Goal: Information Seeking & Learning: Learn about a topic

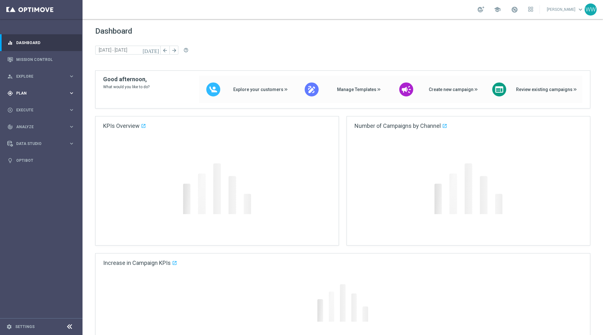
click at [25, 94] on span "Plan" at bounding box center [42, 93] width 52 height 4
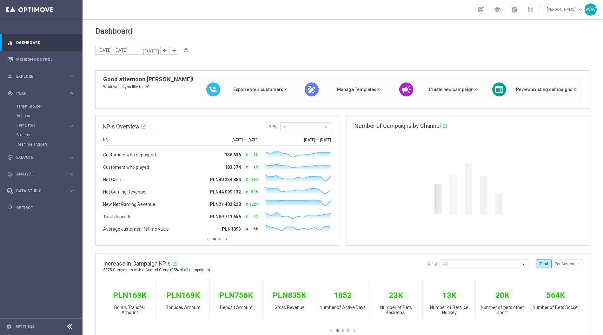
click at [26, 102] on div "Target Groups" at bounding box center [49, 107] width 65 height 10
click at [26, 105] on link "Target Groups" at bounding box center [42, 106] width 50 height 5
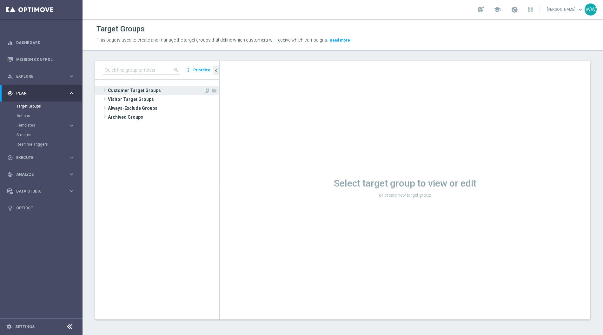
click at [106, 89] on span at bounding box center [105, 90] width 6 height 8
click at [103, 89] on span at bounding box center [105, 90] width 6 height 8
click at [105, 90] on span at bounding box center [105, 90] width 6 height 8
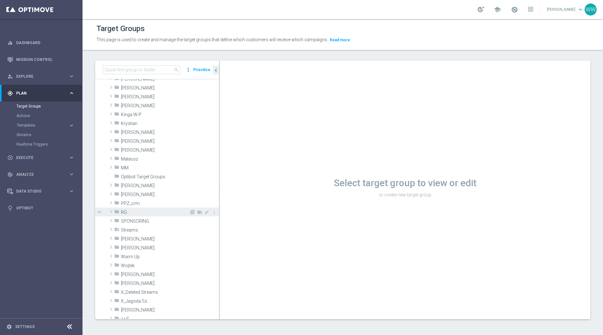
scroll to position [138, 0]
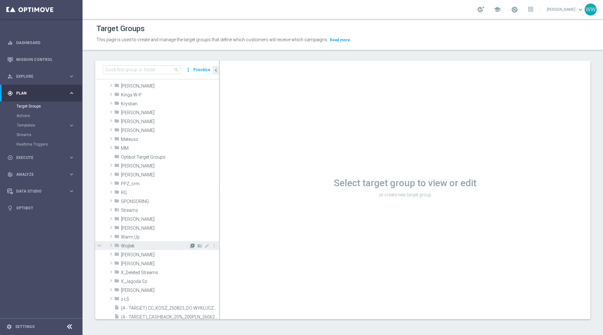
click at [194, 245] on icon "library_add" at bounding box center [192, 245] width 5 height 5
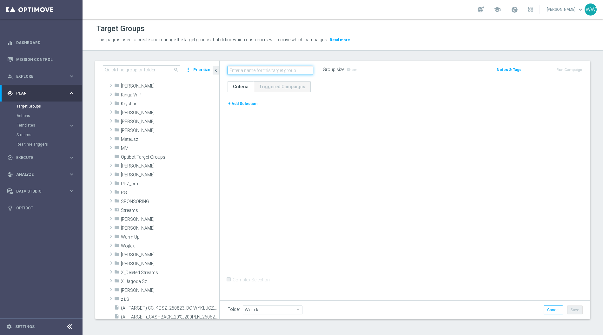
scroll to position [0, 0]
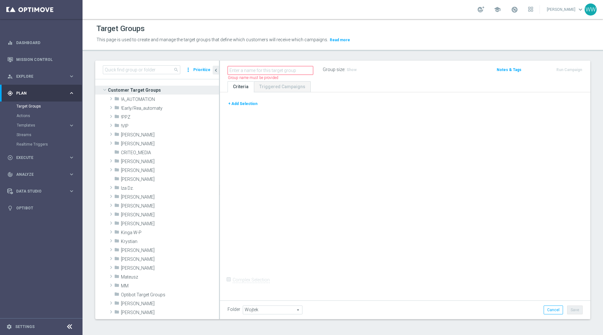
click at [243, 103] on button "+ Add Selection" at bounding box center [243, 103] width 30 height 7
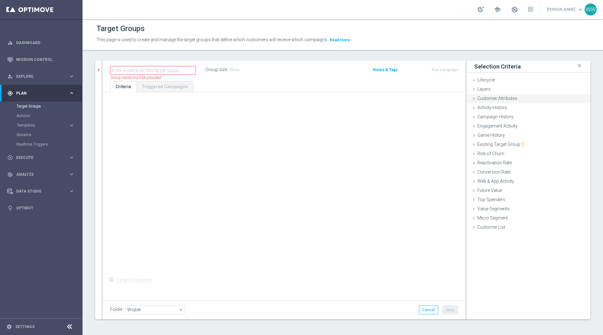
click at [494, 101] on div "Customer Attributes done" at bounding box center [528, 99] width 124 height 10
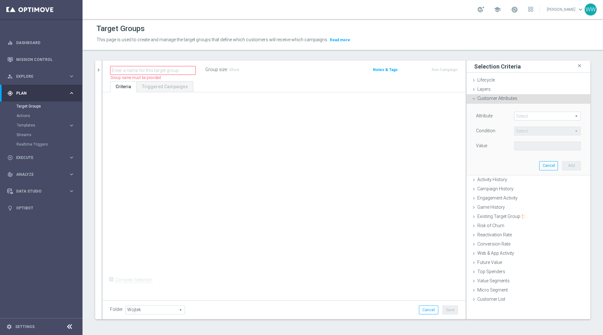
click at [539, 115] on span at bounding box center [547, 116] width 66 height 8
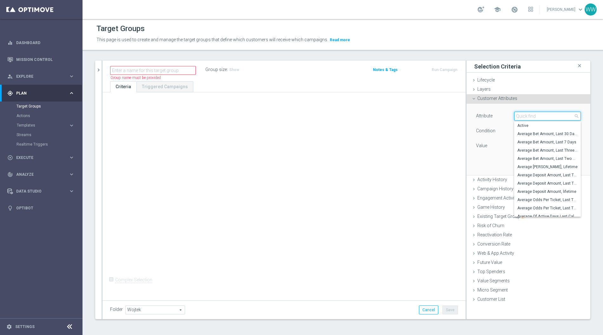
click at [539, 115] on input "search" at bounding box center [547, 116] width 67 height 9
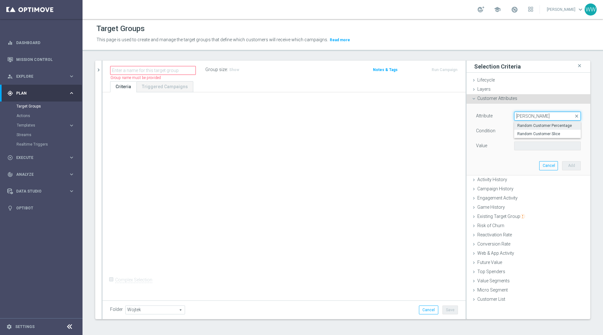
type input "rando"
click at [528, 126] on span "Random Customer Percentage" at bounding box center [547, 125] width 60 height 5
type input "Random Customer Percentage"
type input "Equals"
click at [530, 130] on span "Equals" at bounding box center [547, 131] width 66 height 8
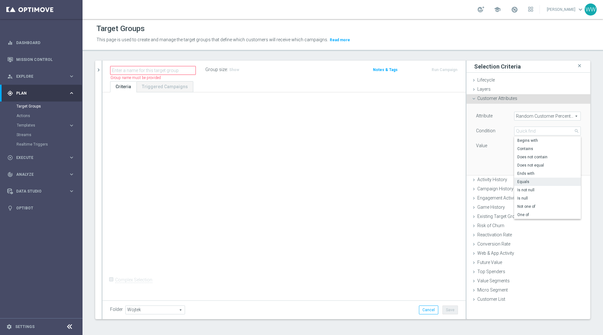
click at [519, 117] on span "Random Customer Percentage" at bounding box center [547, 116] width 66 height 8
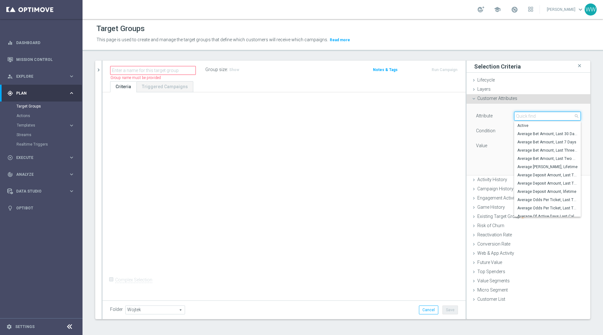
click at [525, 114] on input "search" at bounding box center [547, 116] width 67 height 9
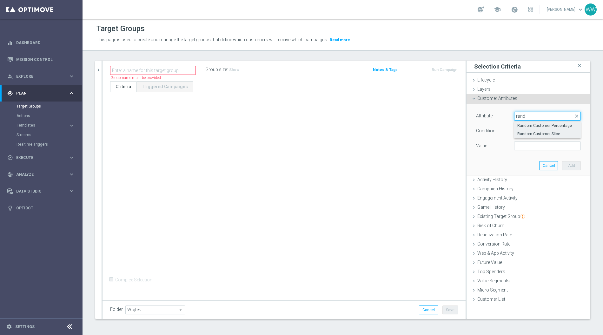
type input "rand"
click at [530, 130] on label "Random Customer Slice" at bounding box center [547, 134] width 67 height 8
type input "Random Customer Slice"
click at [528, 130] on span "Equals" at bounding box center [547, 131] width 66 height 8
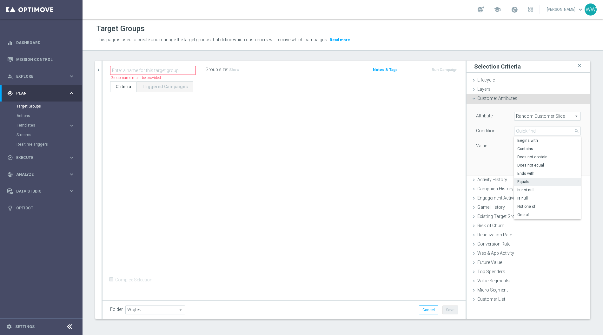
click at [493, 127] on div "Condition" at bounding box center [490, 132] width 38 height 10
click at [526, 145] on span at bounding box center [547, 146] width 66 height 8
click at [531, 155] on span "1st 10% slice" at bounding box center [547, 155] width 60 height 5
type input "1st 10% slice"
click at [528, 116] on span "Random Customer Slice" at bounding box center [547, 116] width 66 height 8
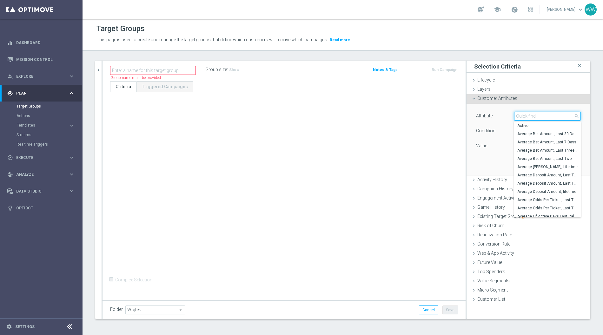
click at [529, 117] on input "search" at bounding box center [547, 116] width 67 height 9
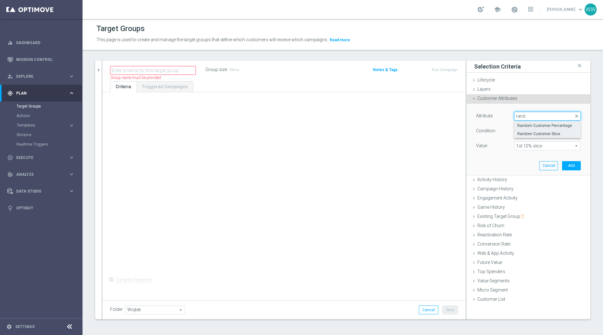
type input "rand"
click at [522, 125] on span "Random Customer Percentage" at bounding box center [547, 125] width 60 height 5
type input "Random Customer Percentage"
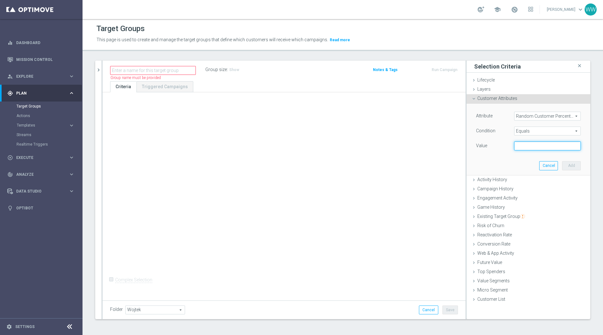
click at [522, 146] on input "text" at bounding box center [547, 146] width 67 height 9
type input "50"
click at [511, 163] on div "Attribute Random Customer Percentage Random Customer Percentage arrow_drop_down…" at bounding box center [528, 139] width 114 height 71
click at [578, 167] on button "Add" at bounding box center [571, 165] width 19 height 9
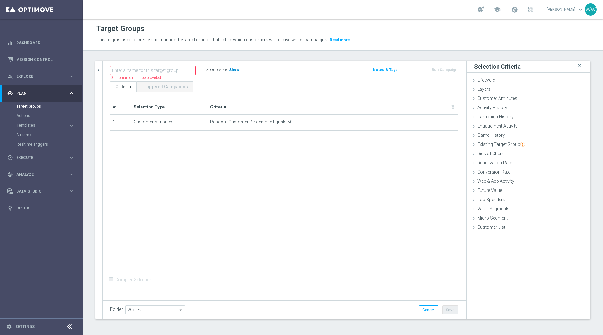
click at [232, 69] on span "Show" at bounding box center [234, 70] width 10 height 4
click at [438, 122] on icon "mode_edit" at bounding box center [438, 122] width 5 height 5
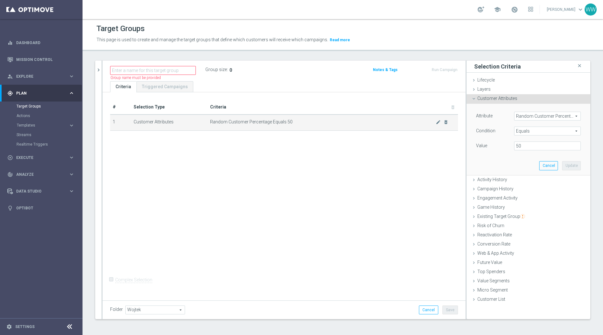
click at [286, 123] on span "Random Customer Percentage Equals 50" at bounding box center [323, 121] width 226 height 5
click at [529, 112] on span "Random Customer Percentage" at bounding box center [547, 116] width 66 height 8
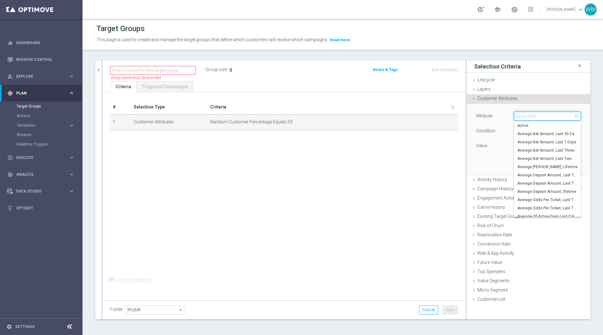
click at [520, 116] on input "search" at bounding box center [547, 116] width 67 height 9
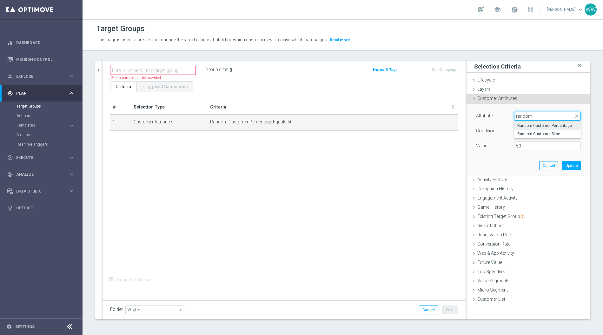
type input "random"
click at [529, 127] on span "Random Customer Percentage" at bounding box center [547, 125] width 60 height 5
click at [523, 134] on span "Equals" at bounding box center [547, 131] width 66 height 8
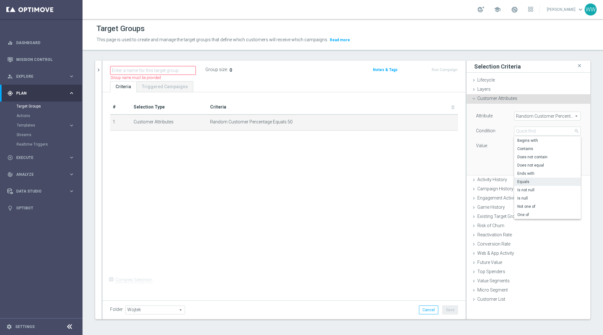
click at [510, 134] on div "Equals Equals arrow_drop_down search Begins with Contains Does not contain Does…" at bounding box center [547, 131] width 76 height 9
click at [523, 117] on span "Random Customer Percentage" at bounding box center [547, 116] width 66 height 8
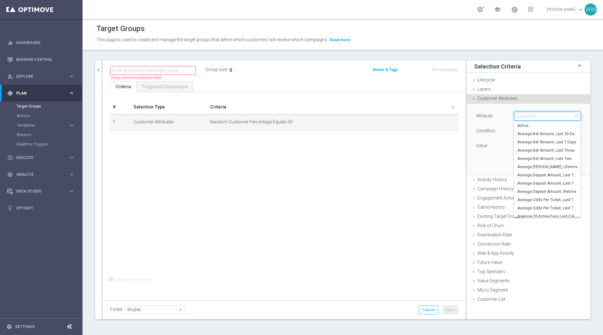
click at [525, 118] on input "search" at bounding box center [547, 116] width 67 height 9
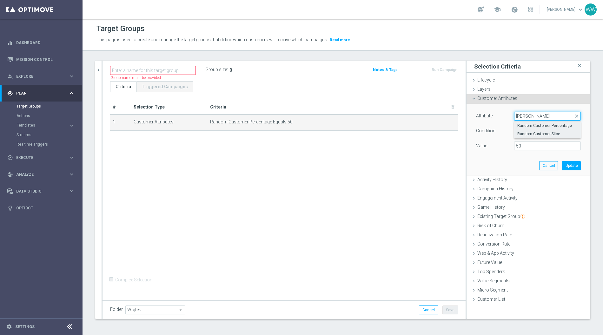
type input "rando"
click at [528, 131] on span "Random Customer Slice" at bounding box center [547, 133] width 60 height 5
type input "Random Customer Slice"
click at [522, 131] on span "Equals" at bounding box center [547, 131] width 66 height 8
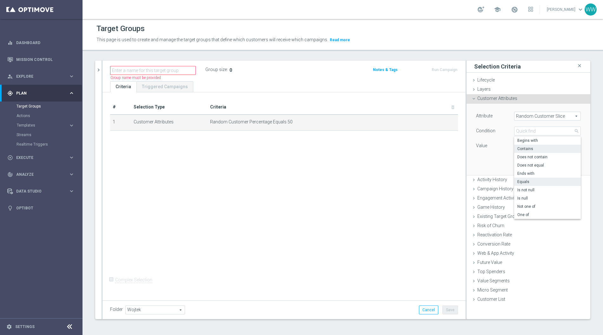
click at [524, 146] on span "Contains" at bounding box center [547, 148] width 60 height 5
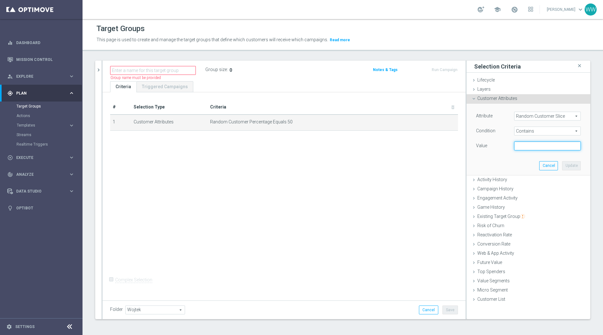
click at [524, 146] on input "text" at bounding box center [547, 146] width 67 height 9
click at [514, 155] on div "Attribute Random Customer Slice Random Customer Slice arrow_drop_down search Co…" at bounding box center [528, 139] width 114 height 71
click at [528, 127] on span "Contains" at bounding box center [547, 131] width 66 height 8
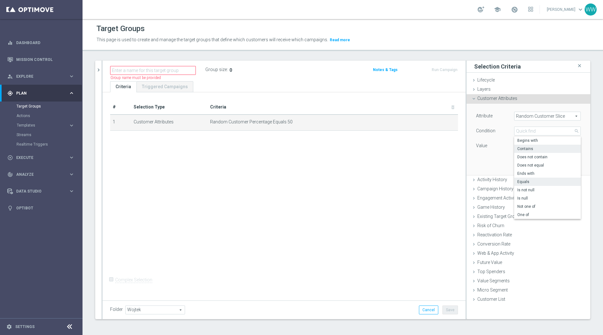
click at [528, 181] on span "Equals" at bounding box center [547, 181] width 60 height 5
type input "Equals"
click at [531, 149] on span at bounding box center [547, 146] width 66 height 8
click at [530, 154] on span "1st 10% slice" at bounding box center [547, 155] width 60 height 5
type input "1st 10% slice"
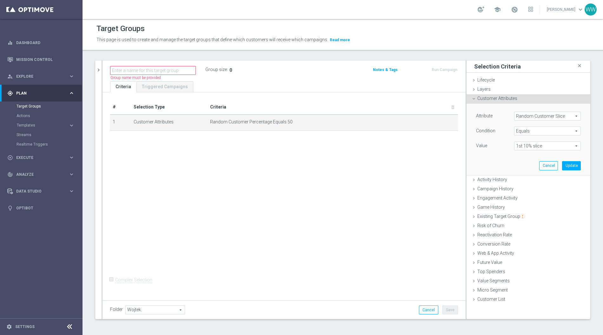
click at [529, 135] on span "Equals" at bounding box center [547, 131] width 66 height 8
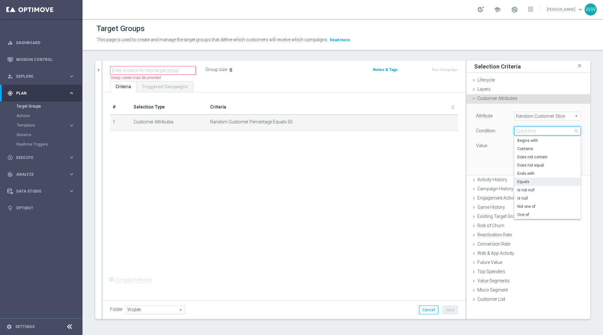
click at [529, 132] on input "search" at bounding box center [547, 131] width 67 height 9
click at [528, 212] on span "One of" at bounding box center [547, 214] width 60 height 5
type input "One of"
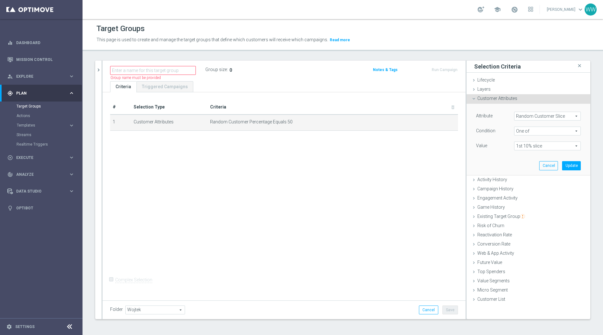
click at [530, 149] on span "1st 10% slice" at bounding box center [547, 146] width 66 height 8
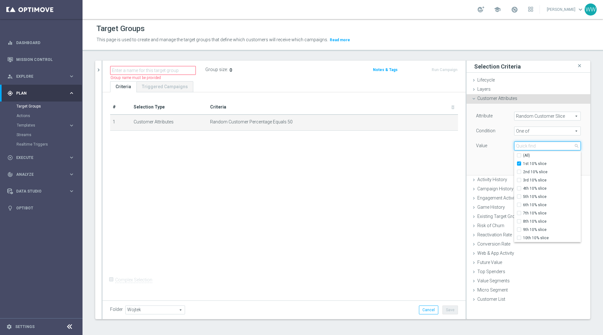
click at [530, 148] on input "search" at bounding box center [547, 146] width 67 height 9
click at [520, 172] on input "2nd 10% slice" at bounding box center [521, 172] width 4 height 4
checkbox input "true"
type input "Selected 2 of 10"
click at [520, 178] on input "3rd 10% slice" at bounding box center [521, 180] width 4 height 4
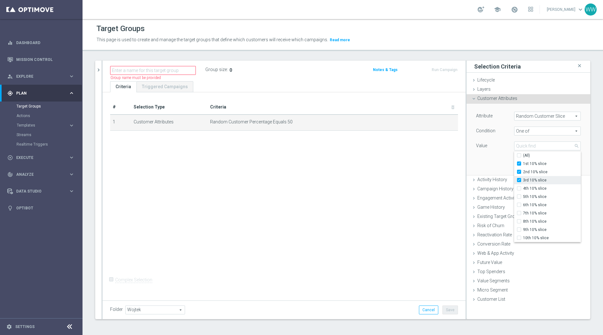
checkbox input "true"
type input "Selected 3 of 10"
click at [520, 187] on input "4th 10% slice" at bounding box center [521, 189] width 4 height 4
checkbox input "true"
type input "Selected 4 of 10"
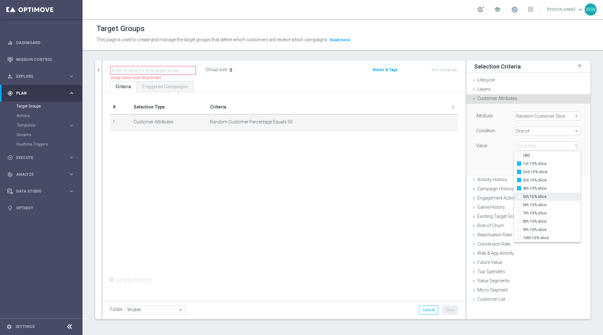
click at [520, 195] on input "5th 10% slice" at bounding box center [521, 197] width 4 height 4
checkbox input "true"
type input "Selected 5 of 10"
click at [503, 147] on div "Value" at bounding box center [490, 147] width 38 height 10
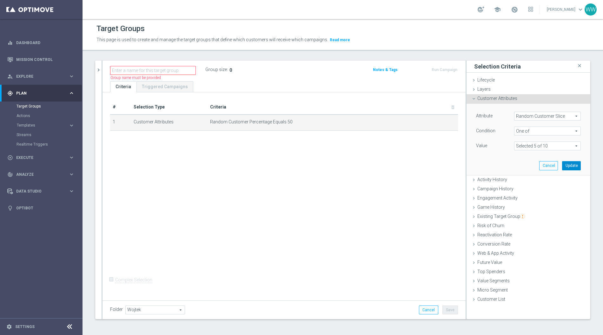
click at [567, 162] on button "Update" at bounding box center [571, 165] width 19 height 9
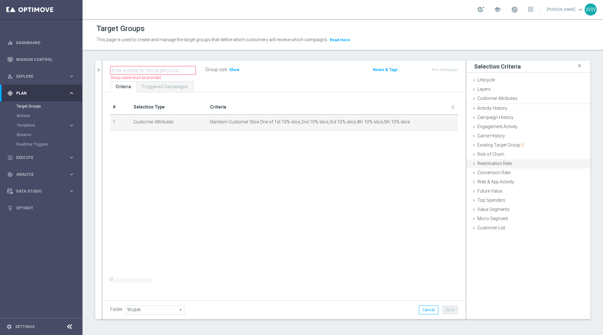
click at [567, 162] on ul "Lifecycle done Cancel Update Layers done Cancel Update Customer Attributes" at bounding box center [528, 154] width 124 height 157
click at [232, 68] on span "Show" at bounding box center [234, 70] width 10 height 4
click at [234, 68] on span "1,245,483" at bounding box center [238, 71] width 19 height 6
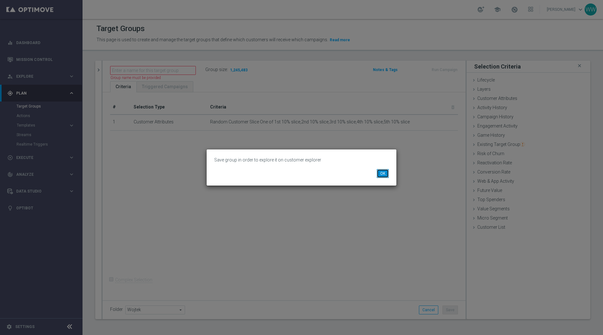
click at [385, 175] on button "OK" at bounding box center [383, 173] width 12 height 9
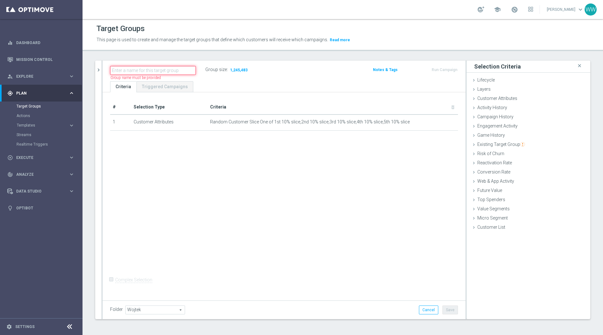
click at [159, 68] on input "text" at bounding box center [153, 70] width 86 height 9
type input "071025"
click at [100, 65] on button "chevron_right" at bounding box center [98, 70] width 6 height 19
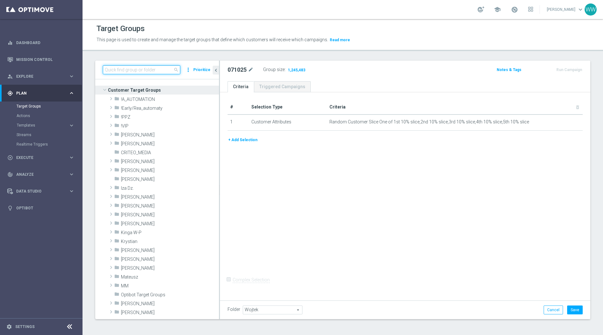
click at [152, 70] on input at bounding box center [141, 69] width 77 height 9
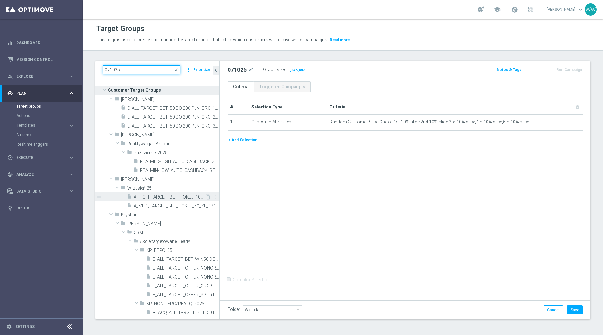
type input "071025"
click at [163, 197] on span "A_HIGH_TARGET_BET_HOKEJ_100_ZL_071025" at bounding box center [169, 197] width 71 height 5
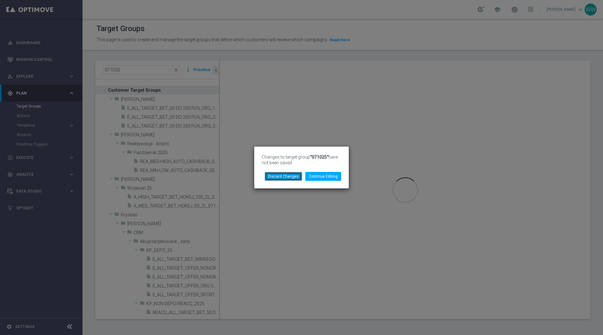
click at [289, 179] on button "Discard Changes" at bounding box center [283, 176] width 37 height 9
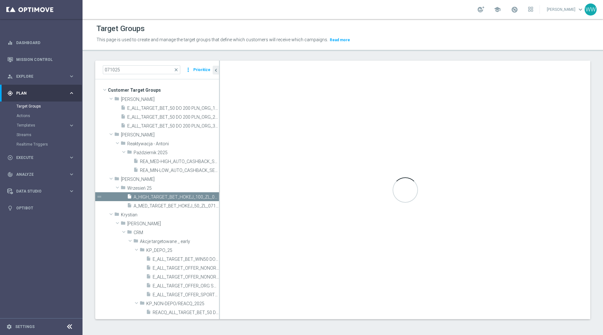
type input "Wrzesień 25"
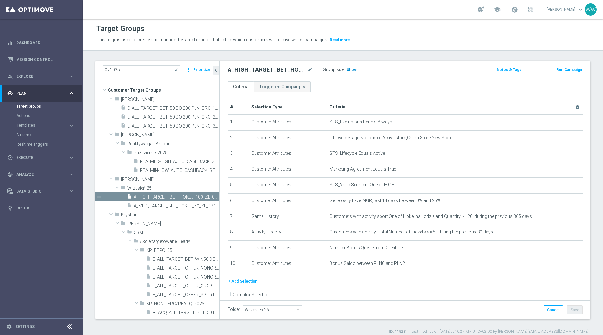
click at [346, 69] on h3 "Show" at bounding box center [351, 69] width 11 height 7
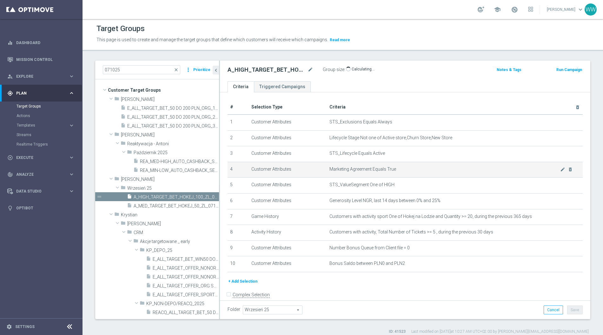
scroll to position [6, 0]
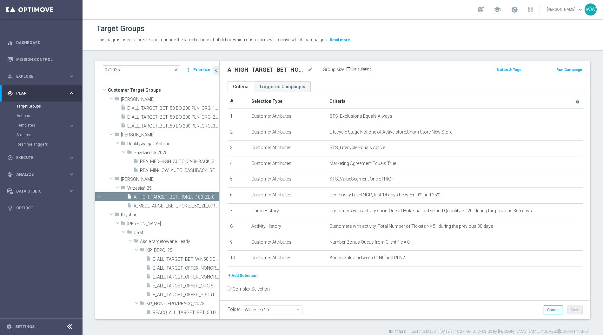
click at [246, 274] on button "+ Add Selection" at bounding box center [243, 275] width 30 height 7
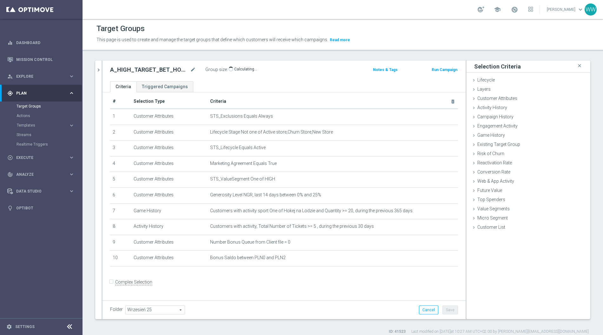
scroll to position [0, 0]
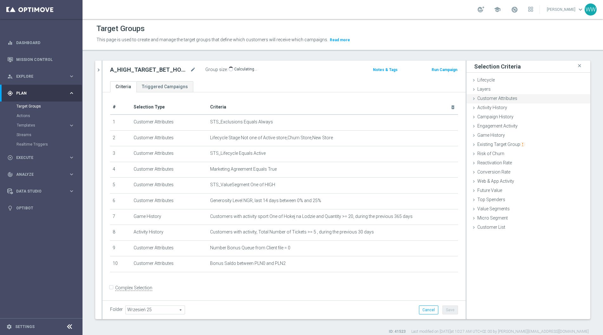
drag, startPoint x: 495, startPoint y: 99, endPoint x: 499, endPoint y: 101, distance: 4.1
click at [495, 99] on span "Customer Attributes" at bounding box center [497, 98] width 40 height 5
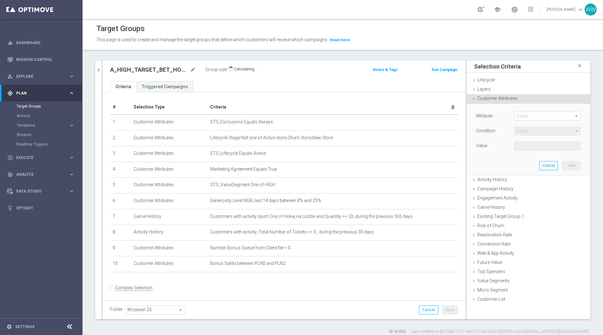
click at [526, 112] on span at bounding box center [547, 116] width 66 height 8
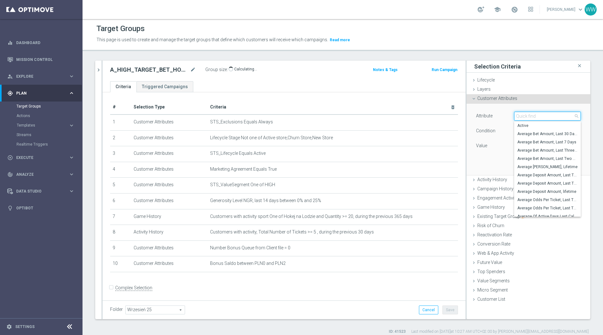
click at [526, 113] on input "search" at bounding box center [547, 116] width 67 height 9
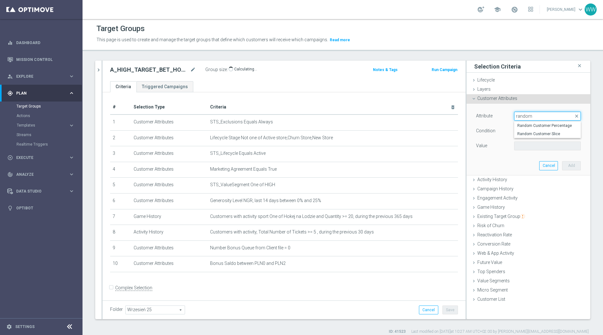
type input "random"
click at [523, 138] on div "Attribute Select arrow_drop_down random close Random Customer Percentage Random…" at bounding box center [528, 132] width 105 height 40
click at [523, 135] on div "Select arrow_drop_down search" at bounding box center [547, 131] width 76 height 9
click at [526, 116] on span at bounding box center [547, 116] width 66 height 8
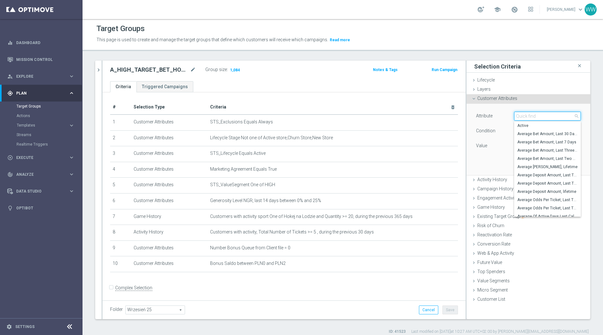
click at [526, 116] on input "search" at bounding box center [547, 116] width 67 height 9
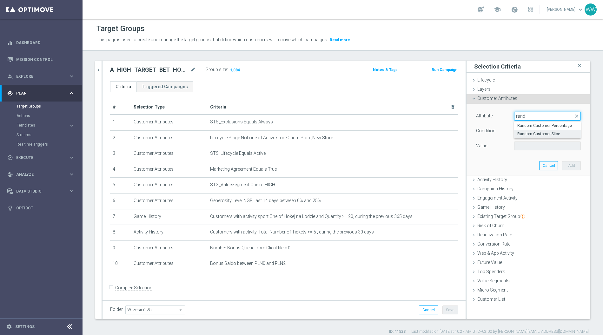
type input "rand"
click at [529, 131] on span "Random Customer Slice" at bounding box center [547, 133] width 60 height 5
type input "Random Customer Slice"
click at [526, 131] on span "Equals" at bounding box center [547, 131] width 66 height 8
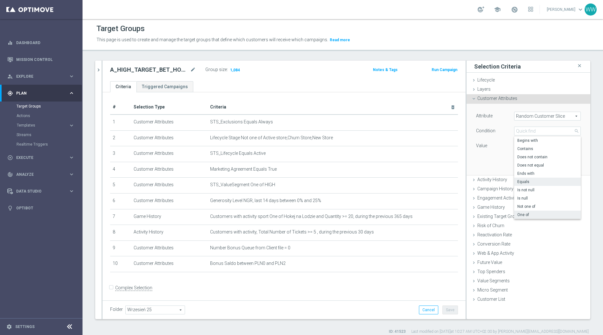
click at [527, 215] on span "One of" at bounding box center [547, 214] width 60 height 5
type input "One of"
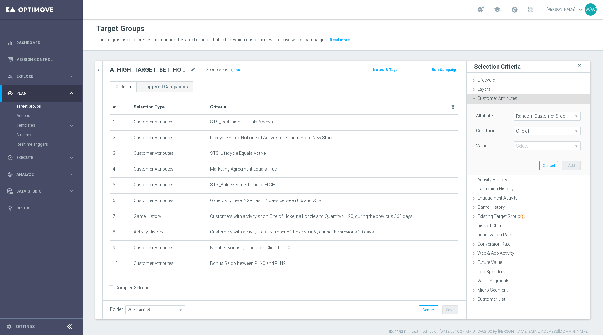
click at [526, 143] on span at bounding box center [547, 146] width 66 height 8
click at [520, 166] on div "1st 10% slice" at bounding box center [547, 164] width 67 height 8
click at [519, 164] on input "1st 10% slice" at bounding box center [521, 164] width 4 height 4
checkbox input "true"
type input "1st 10% slice"
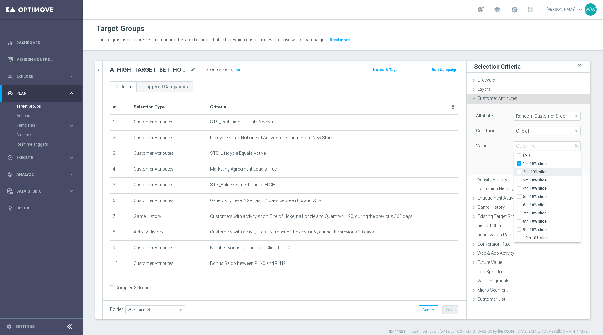
click at [519, 170] on input "2nd 10% slice" at bounding box center [521, 172] width 4 height 4
checkbox input "true"
type input "Selected 2 of 10"
click at [519, 181] on input "3rd 10% slice" at bounding box center [521, 180] width 4 height 4
checkbox input "true"
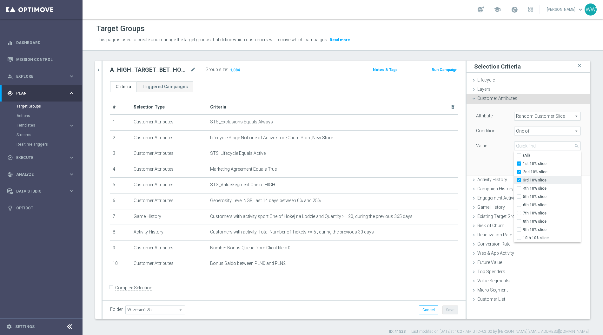
type input "Selected 3 of 10"
click at [519, 187] on input "4th 10% slice" at bounding box center [521, 189] width 4 height 4
checkbox input "true"
type input "Selected 4 of 10"
click at [519, 196] on input "5th 10% slice" at bounding box center [521, 197] width 4 height 4
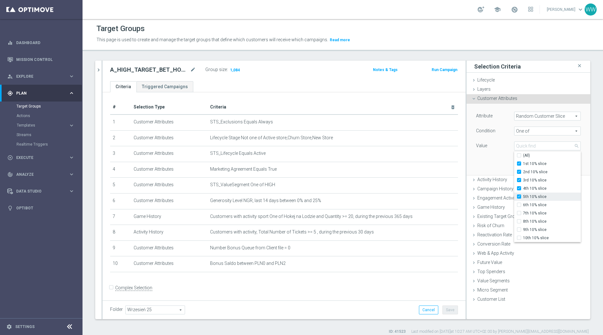
checkbox input "true"
type input "Selected 5 of 10"
click at [508, 167] on div "Attribute Random Customer Slice Random Customer Slice arrow_drop_down search Co…" at bounding box center [528, 139] width 114 height 71
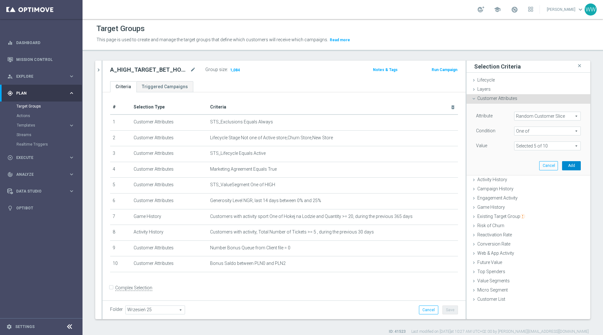
click at [568, 164] on button "Add" at bounding box center [571, 165] width 19 height 9
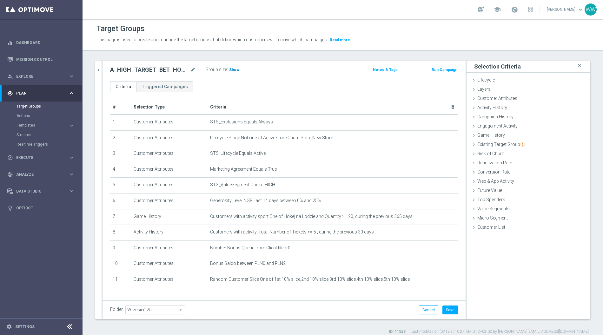
click at [237, 71] on span "Show" at bounding box center [234, 70] width 10 height 4
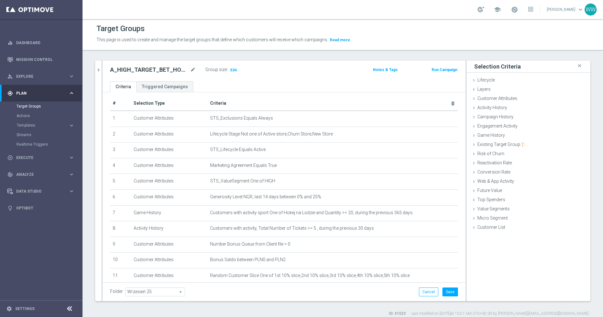
scroll to position [5, 0]
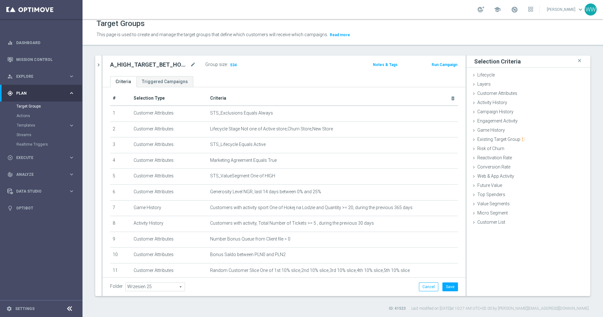
click at [0, 0] on icon "delete_forever" at bounding box center [0, 0] width 0 height 0
click at [447, 285] on div "+ Add Selection" at bounding box center [283, 287] width 357 height 5
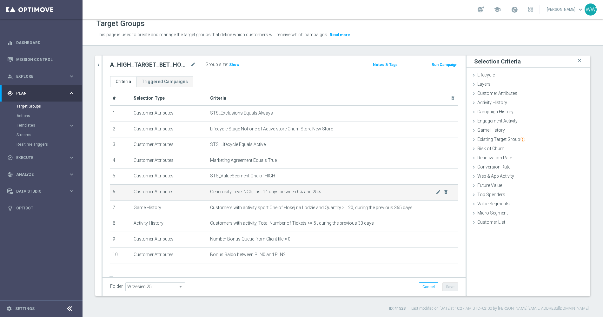
scroll to position [17, 0]
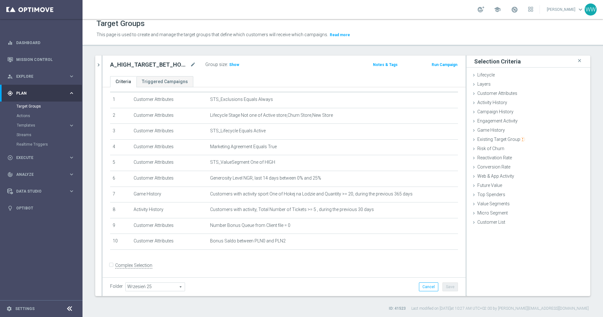
click at [233, 60] on div "Group size : Show" at bounding box center [236, 64] width 63 height 8
click at [233, 66] on h3 "Show" at bounding box center [233, 64] width 11 height 7
click at [102, 60] on div at bounding box center [102, 176] width 1 height 241
click at [101, 60] on button "chevron_right" at bounding box center [98, 65] width 6 height 19
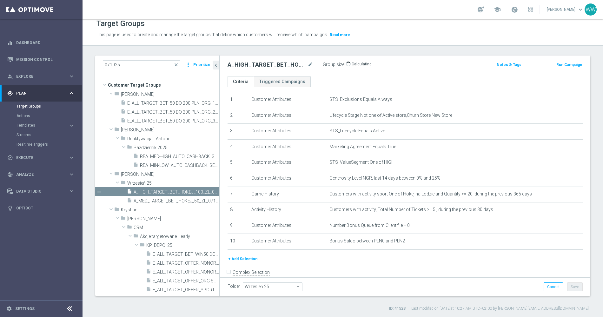
click at [235, 257] on button "+ Add Selection" at bounding box center [243, 258] width 30 height 7
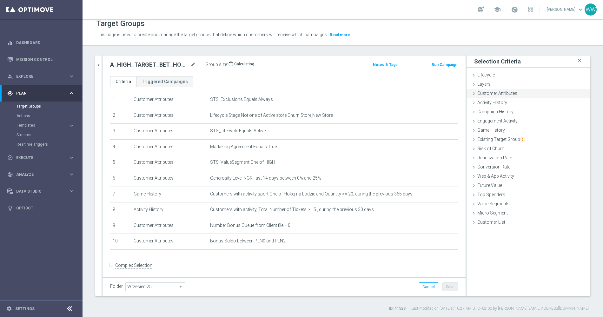
click at [489, 91] on span "Customer Attributes" at bounding box center [497, 93] width 40 height 5
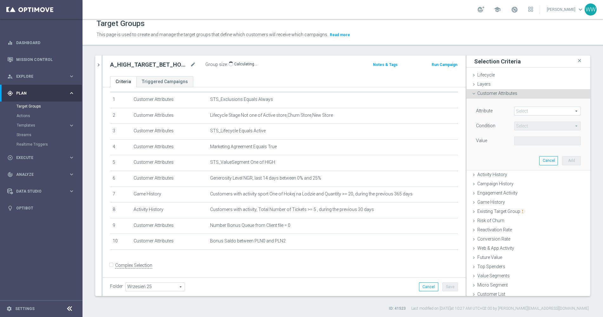
click at [537, 113] on span at bounding box center [547, 111] width 66 height 8
click at [0, 0] on input "search" at bounding box center [0, 0] width 0 height 0
type input "rand"
click at [530, 127] on span "Random Customer Slice" at bounding box center [547, 128] width 60 height 5
type input "Random Customer Slice"
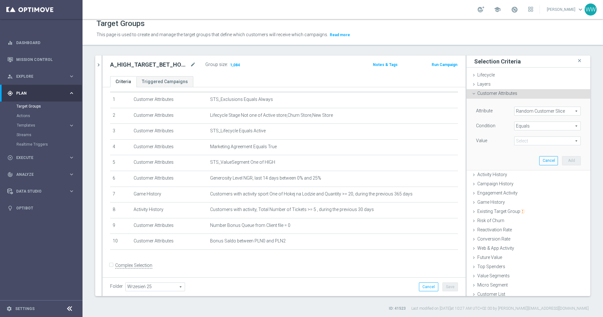
click at [532, 124] on span "Equals" at bounding box center [547, 126] width 66 height 8
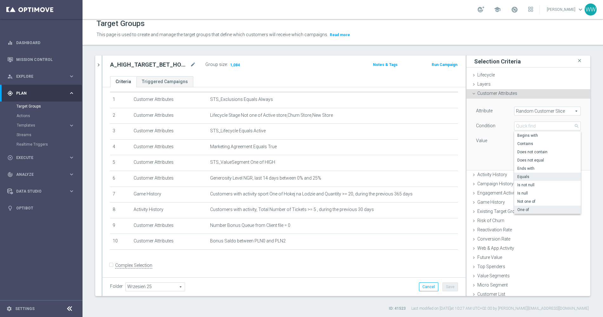
click at [525, 208] on span "One of" at bounding box center [547, 209] width 60 height 5
type input "One of"
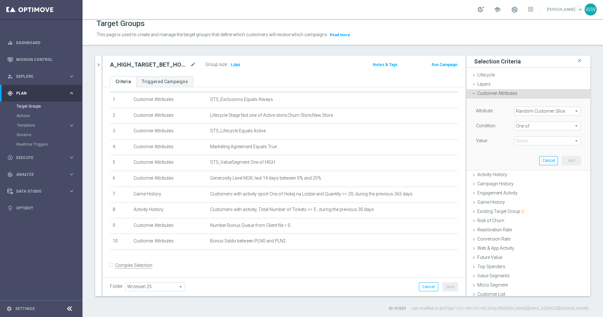
click at [527, 140] on span at bounding box center [547, 141] width 66 height 8
click at [523, 159] on label "1st 10% slice" at bounding box center [552, 159] width 58 height 8
click at [519, 159] on input "1st 10% slice" at bounding box center [521, 159] width 4 height 4
checkbox input "true"
type input "1st 10% slice"
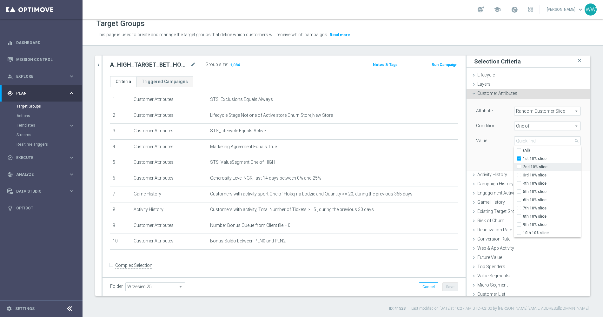
click at [523, 166] on label "2nd 10% slice" at bounding box center [552, 167] width 58 height 8
click at [519, 166] on input "2nd 10% slice" at bounding box center [521, 167] width 4 height 4
checkbox input "true"
type input "Selected 2 of 10"
click at [519, 176] on input "3rd 10% slice" at bounding box center [521, 175] width 4 height 4
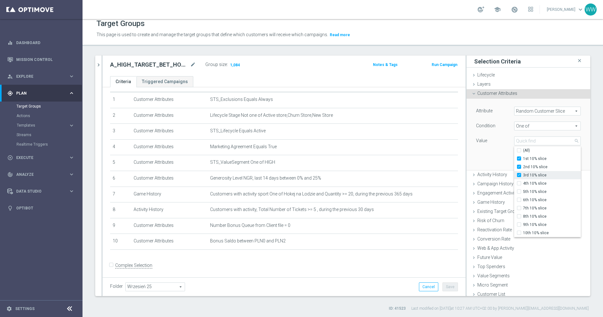
checkbox input "true"
type input "Selected 3 of 10"
click at [519, 182] on input "4th 10% slice" at bounding box center [521, 184] width 4 height 4
checkbox input "true"
type input "Selected 4 of 10"
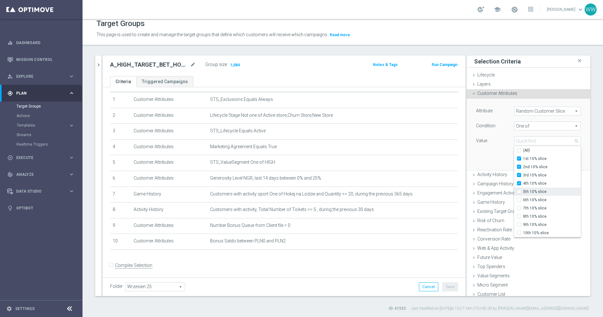
click at [519, 191] on input "5th 10% slice" at bounding box center [521, 192] width 4 height 4
checkbox input "true"
type input "Selected 5 of 10"
click at [505, 146] on div "Attribute Random Customer Slice Random Customer Slice arrow_drop_down search Co…" at bounding box center [528, 134] width 114 height 71
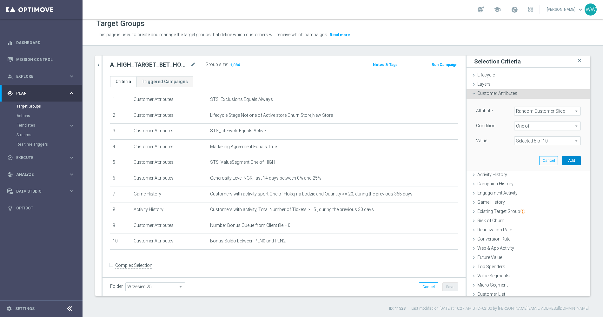
click at [573, 160] on button "Add" at bounding box center [571, 160] width 19 height 9
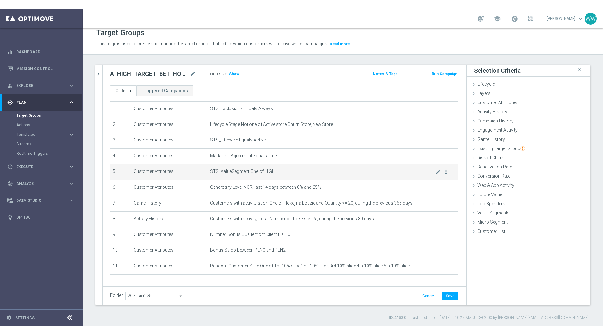
scroll to position [33, 0]
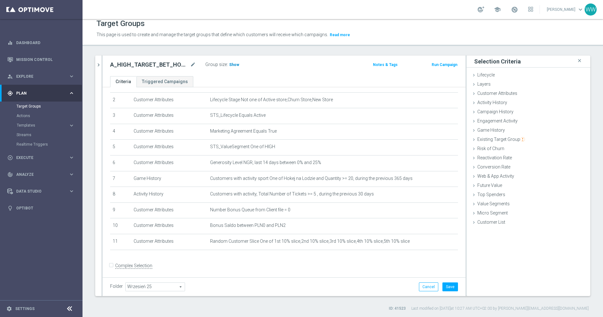
click at [232, 64] on span "Show" at bounding box center [234, 65] width 10 height 4
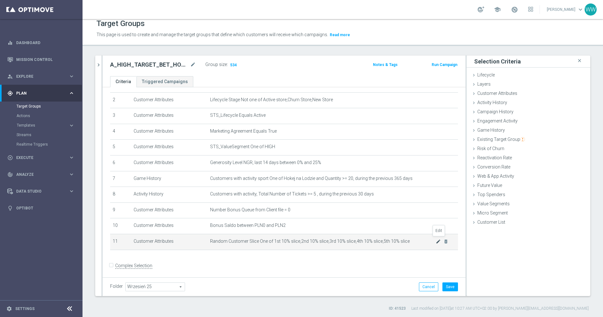
click at [438, 240] on icon "mode_edit" at bounding box center [438, 241] width 5 height 5
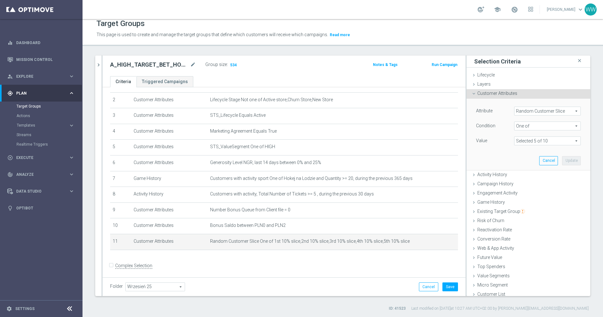
click at [531, 138] on span at bounding box center [547, 141] width 66 height 8
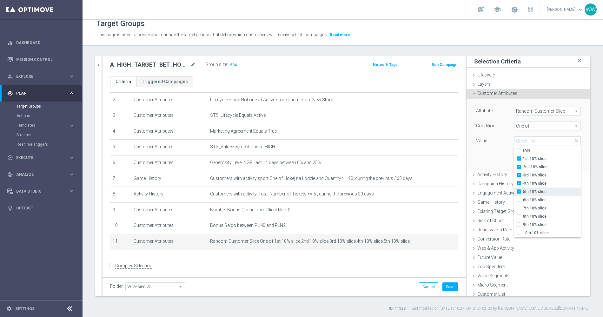
click at [523, 188] on label "5th 10% slice" at bounding box center [552, 192] width 58 height 8
click at [520, 190] on input "5th 10% slice" at bounding box center [521, 192] width 4 height 4
checkbox input "false"
type input "Selected 4 of 10"
click at [520, 183] on input "4th 10% slice" at bounding box center [521, 184] width 4 height 4
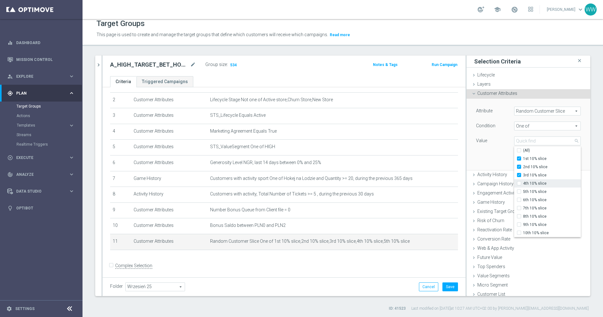
checkbox input "false"
type input "Selected 3 of 10"
click at [520, 174] on input "3rd 10% slice" at bounding box center [521, 175] width 4 height 4
checkbox input "false"
type input "Selected 2 of 10"
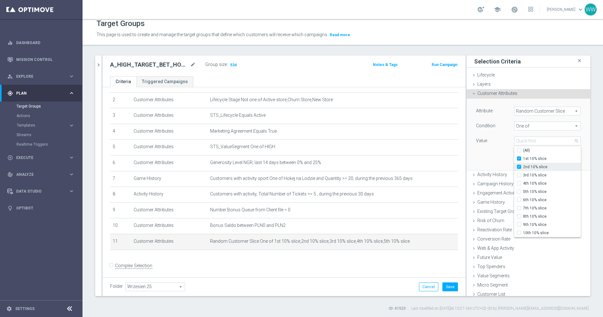
click at [520, 169] on div "2nd 10% slice" at bounding box center [547, 167] width 67 height 8
click at [520, 159] on input "1st 10% slice" at bounding box center [521, 159] width 4 height 4
checkbox input "false"
type input "2nd 10% slice"
click at [520, 166] on input "2nd 10% slice" at bounding box center [521, 167] width 4 height 4
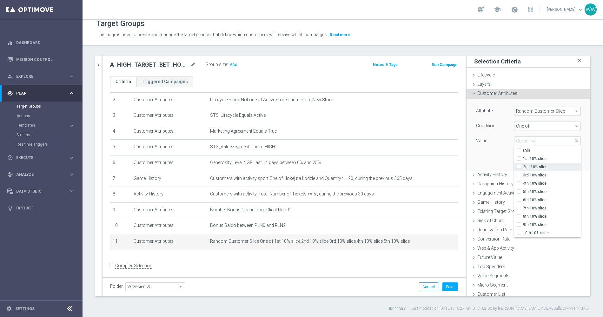
checkbox input "false"
type input "Select"
click at [519, 199] on input "6th 10% slice" at bounding box center [521, 200] width 4 height 4
checkbox input "true"
type input "6th 10% slice"
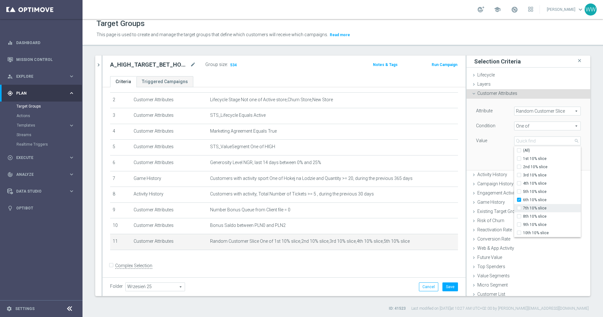
click at [520, 206] on input "7th 10% slice" at bounding box center [521, 208] width 4 height 4
checkbox input "true"
type input "Selected 2 of 10"
click at [520, 215] on input "8th 10% slice" at bounding box center [521, 217] width 4 height 4
checkbox input "true"
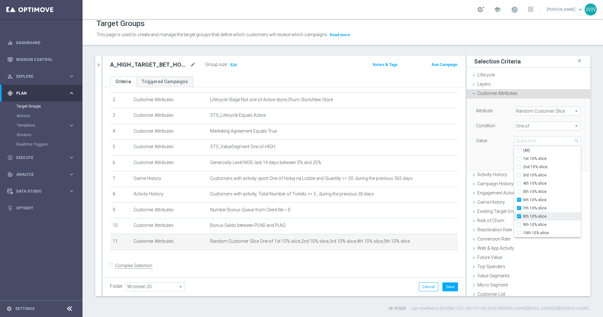
type input "Selected 3 of 10"
click at [519, 224] on input "9th 10% slice" at bounding box center [521, 225] width 4 height 4
checkbox input "true"
type input "Selected 4 of 10"
click at [519, 234] on input "10th 10% slice" at bounding box center [521, 233] width 4 height 4
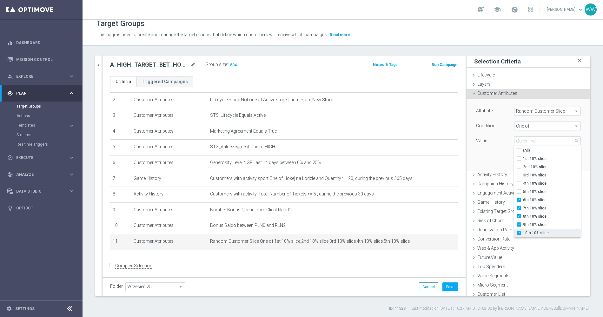
checkbox input "true"
type input "Selected 5 of 10"
click at [493, 138] on div "Value" at bounding box center [490, 141] width 38 height 10
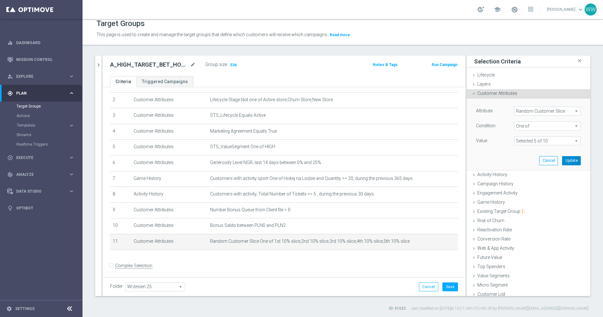
click at [570, 161] on button "Update" at bounding box center [571, 160] width 19 height 9
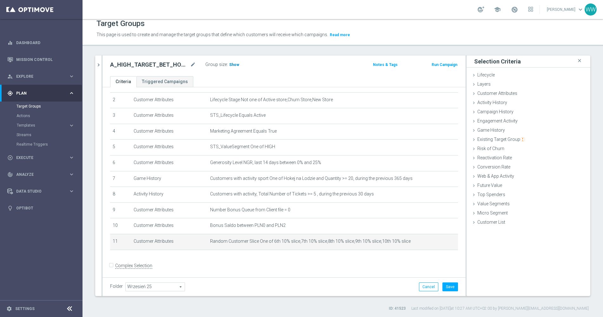
click at [231, 63] on span "Show" at bounding box center [234, 65] width 10 height 4
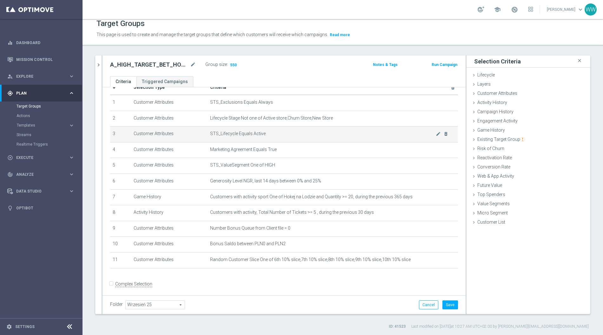
scroll to position [0, 0]
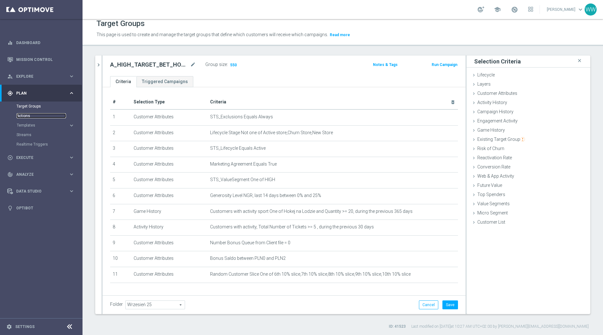
click at [22, 117] on link "Actions" at bounding box center [42, 115] width 50 height 5
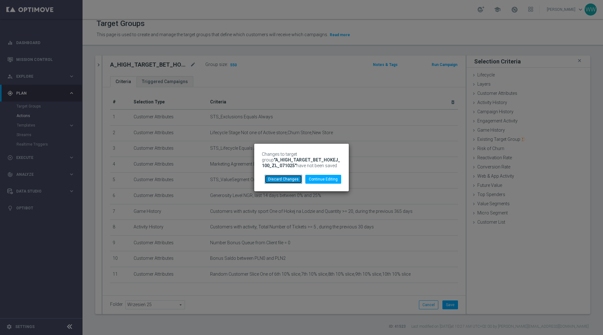
click at [290, 178] on button "Discard Changes" at bounding box center [283, 179] width 37 height 9
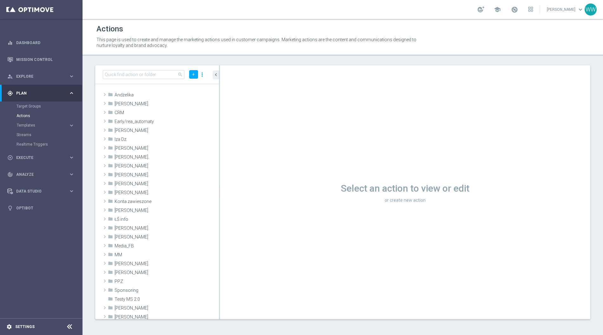
click at [15, 327] on div "settings Settings" at bounding box center [31, 327] width 63 height 6
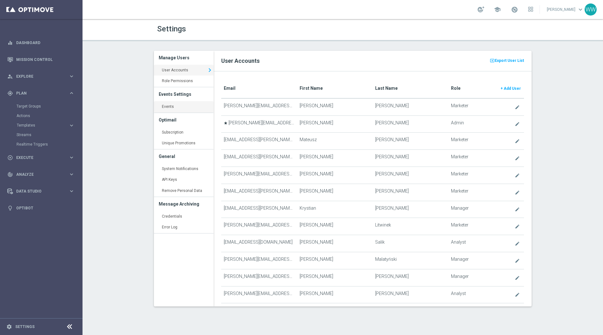
click at [164, 103] on link "Events keyboard_arrow_right" at bounding box center [184, 106] width 60 height 11
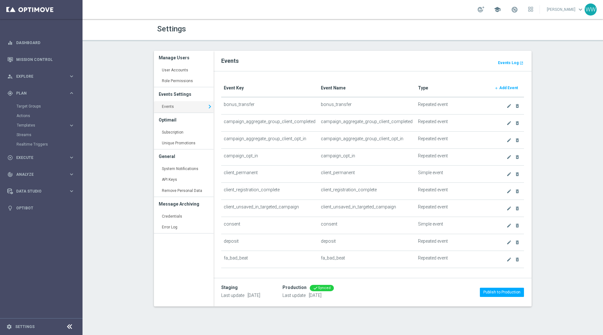
click at [500, 10] on span "school" at bounding box center [497, 9] width 7 height 7
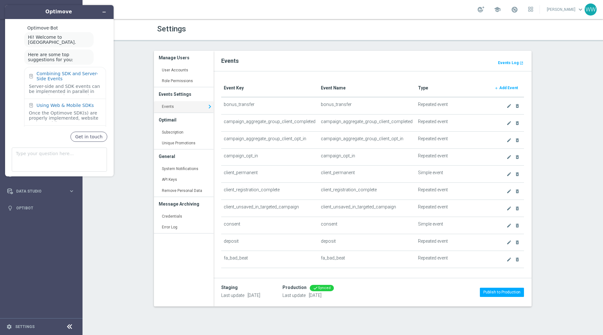
scroll to position [23, 0]
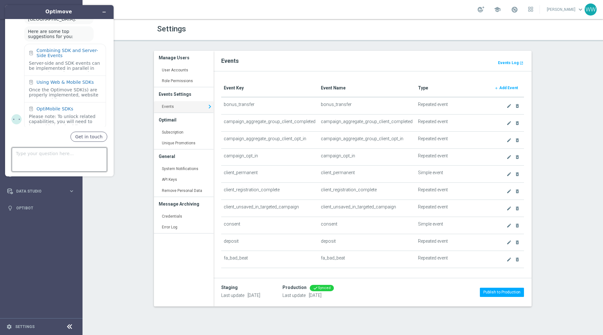
click at [54, 154] on textarea "Type your question here..." at bounding box center [59, 160] width 95 height 24
type textarea "how can I checked the history of recored event logs?"
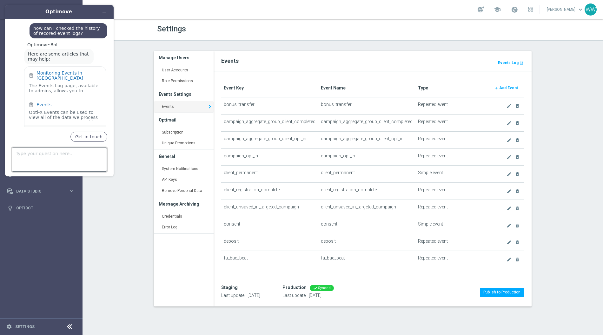
scroll to position [122, 0]
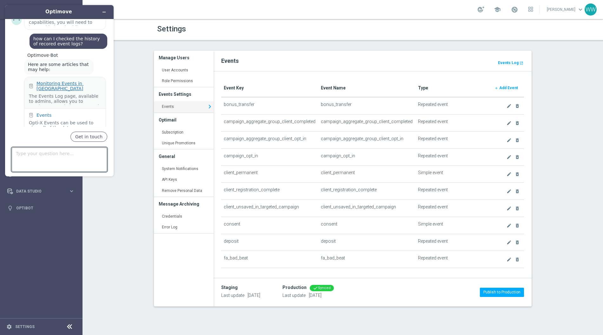
click at [72, 81] on div "Monitoring Events in Optimove" at bounding box center [68, 86] width 65 height 10
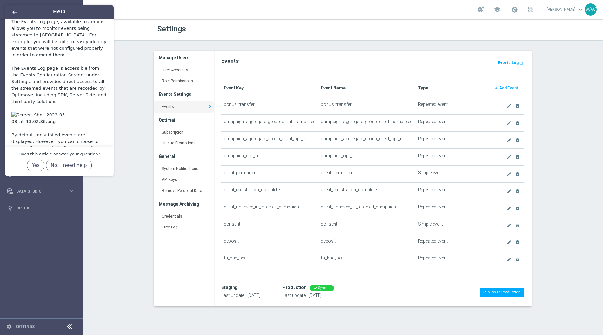
scroll to position [0, 0]
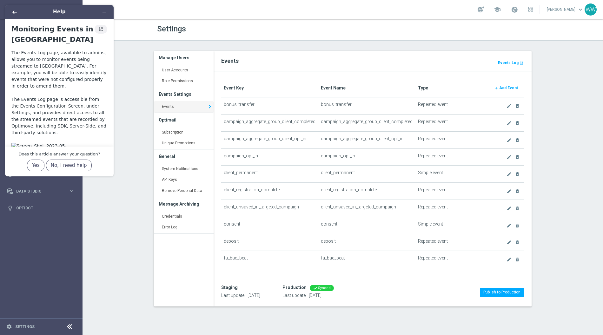
click at [100, 27] on icon "View original article" at bounding box center [100, 29] width 5 height 4
click at [506, 65] on link "Events Log launch" at bounding box center [510, 62] width 27 height 7
click at [15, 12] on icon "Back" at bounding box center [14, 12] width 4 height 4
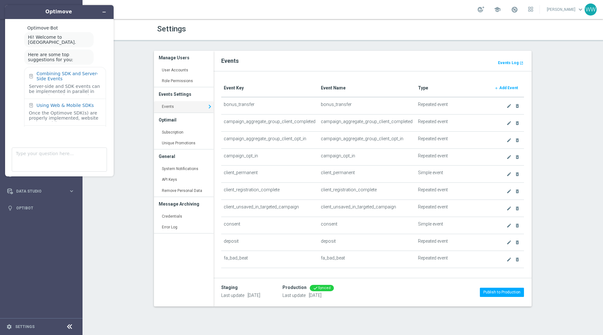
scroll to position [122, 0]
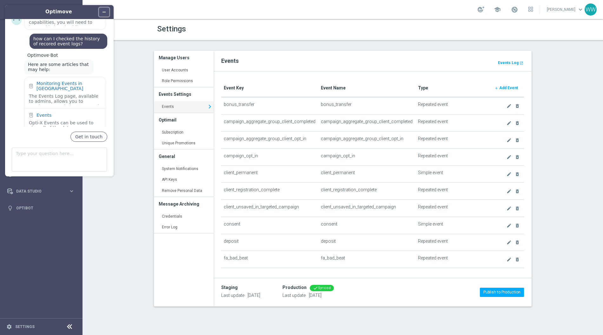
click at [107, 11] on button "Minimize widget" at bounding box center [104, 12] width 10 height 9
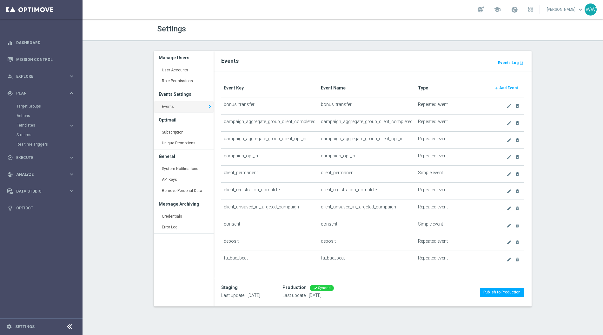
click at [14, 322] on footer "settings Settings" at bounding box center [41, 326] width 83 height 17
click at [14, 323] on footer "settings Settings" at bounding box center [41, 326] width 83 height 17
click at [14, 327] on div "settings Settings" at bounding box center [31, 327] width 63 height 6
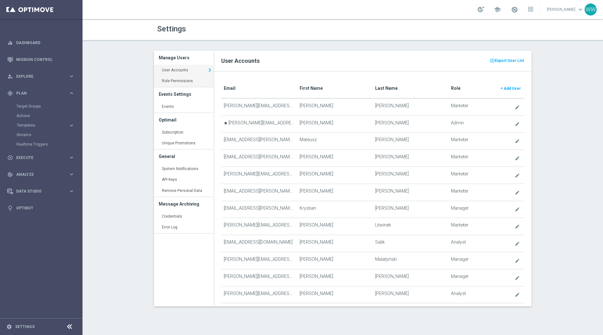
click at [166, 82] on link "Role Permissions keyboard_arrow_right" at bounding box center [184, 81] width 60 height 11
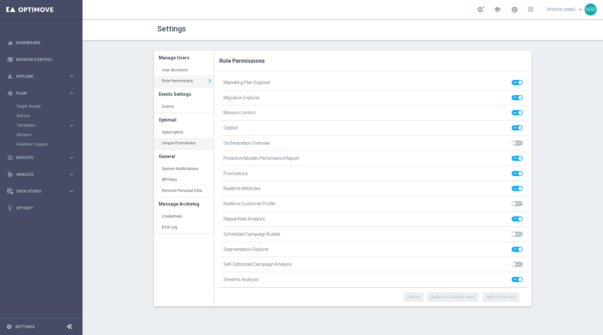
scroll to position [321, 0]
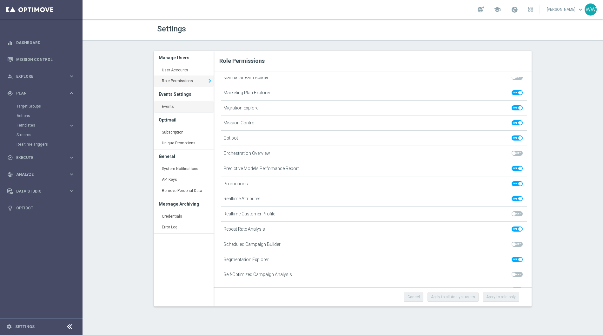
click at [169, 105] on link "Events keyboard_arrow_right" at bounding box center [184, 106] width 60 height 11
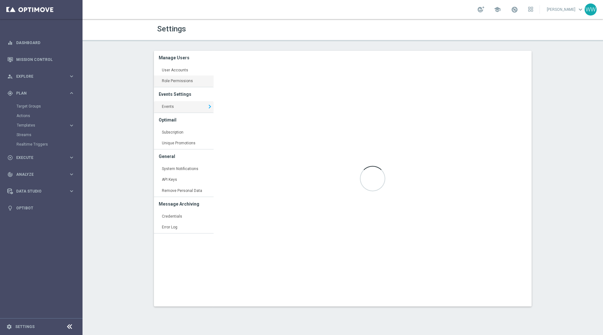
click at [169, 77] on link "Role Permissions keyboard_arrow_right" at bounding box center [184, 81] width 60 height 11
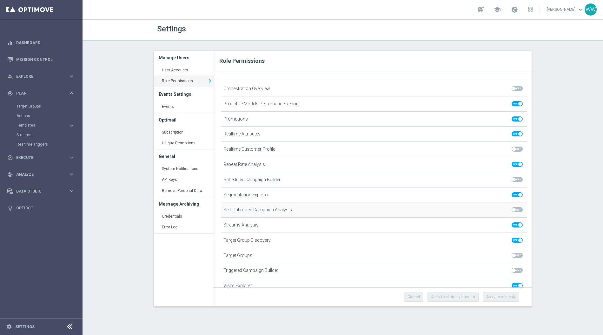
scroll to position [385, 0]
click at [169, 109] on link "Events keyboard_arrow_right" at bounding box center [184, 106] width 60 height 11
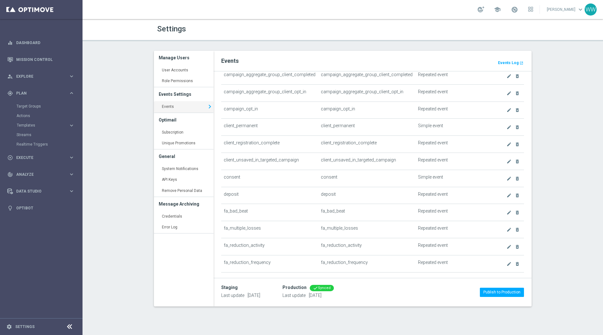
scroll to position [48, 0]
click at [185, 103] on link "Events keyboard_arrow_right" at bounding box center [184, 106] width 60 height 11
click at [176, 105] on link "Events keyboard_arrow_right" at bounding box center [184, 106] width 60 height 11
click at [176, 77] on link "Role Permissions keyboard_arrow_right" at bounding box center [184, 81] width 60 height 11
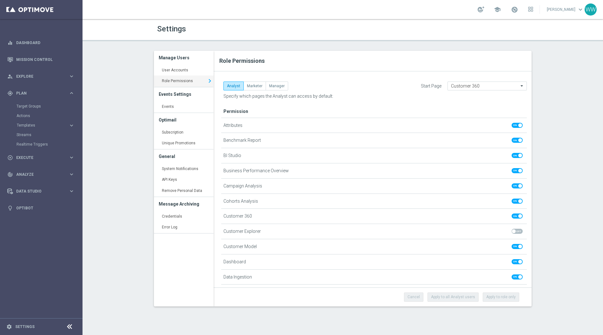
click at [176, 95] on h3 "Events Settings" at bounding box center [184, 94] width 50 height 14
click at [176, 108] on link "Events keyboard_arrow_right" at bounding box center [184, 106] width 60 height 11
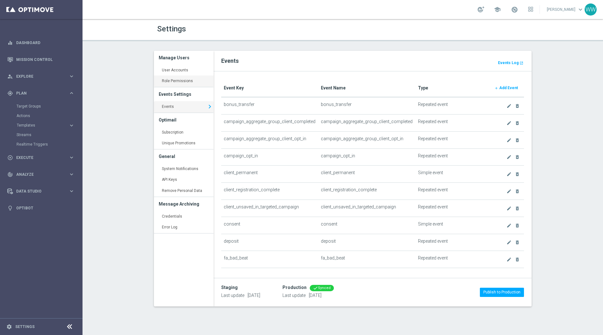
click at [178, 81] on link "Role Permissions keyboard_arrow_right" at bounding box center [184, 81] width 60 height 11
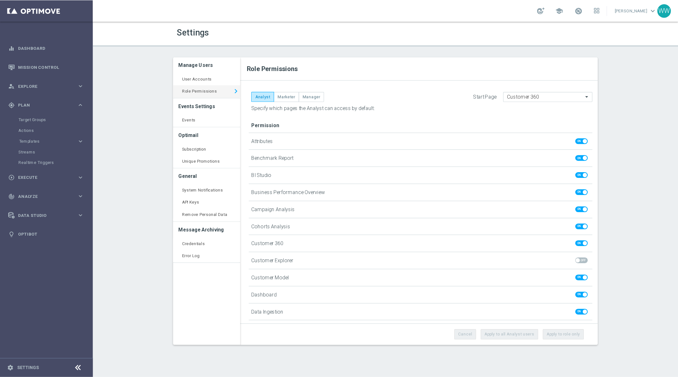
scroll to position [139, 0]
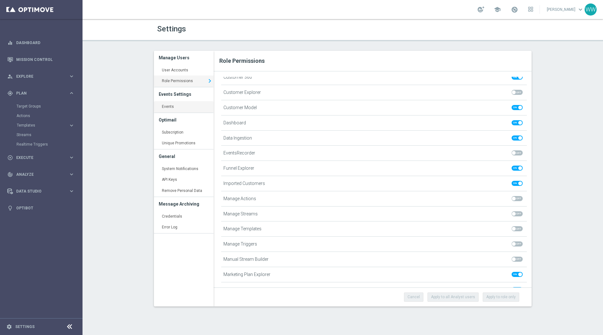
click at [182, 108] on link "Events keyboard_arrow_right" at bounding box center [184, 106] width 60 height 11
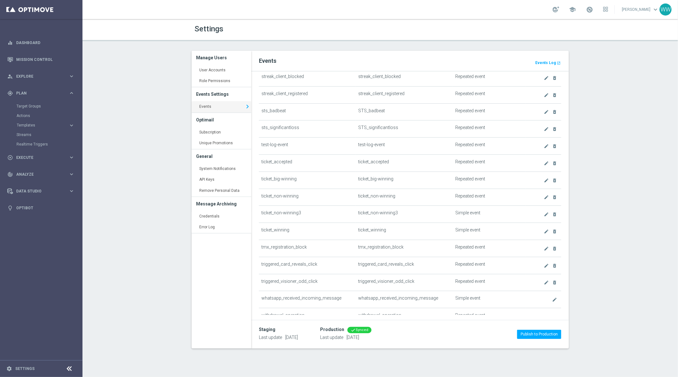
scroll to position [579, 0]
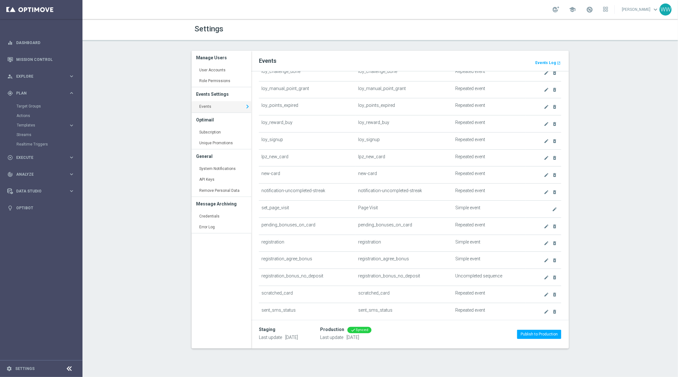
click at [537, 201] on td "create" at bounding box center [544, 209] width 36 height 17
click at [554, 207] on icon "create" at bounding box center [554, 209] width 5 height 5
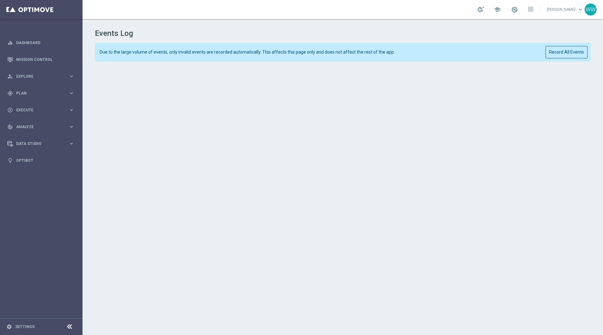
click at [174, 34] on h1 "Events Log" at bounding box center [343, 33] width 496 height 9
click at [168, 65] on div "Events Log Due to the large volume of events, only invalid events are recorded …" at bounding box center [343, 175] width 520 height 313
click at [82, 111] on sidenavbar "equalizer Dashboard Mission Control" at bounding box center [41, 167] width 83 height 335
click at [555, 46] on div "Due to the large volume of events, only invalid events are recorded automatical…" at bounding box center [343, 52] width 496 height 19
click at [555, 49] on button "Record All Events" at bounding box center [566, 52] width 42 height 12
